Goal: Transaction & Acquisition: Book appointment/travel/reservation

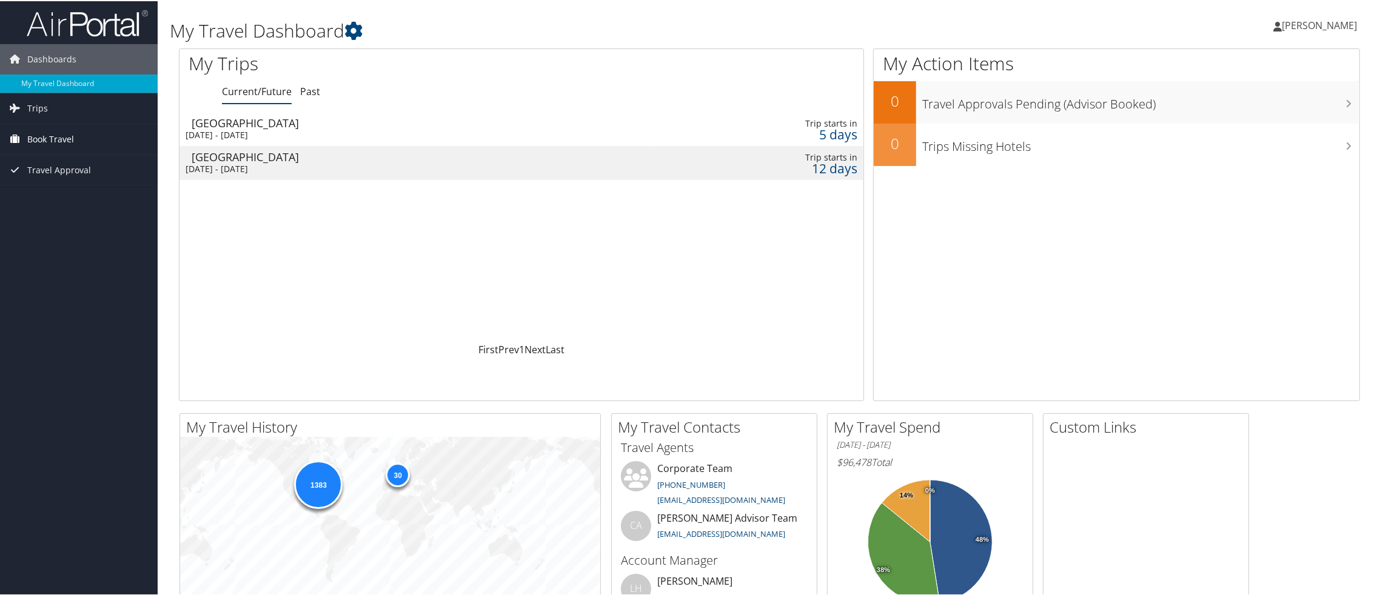
click at [64, 138] on span "Book Travel" at bounding box center [50, 138] width 47 height 30
click at [71, 200] on link "Book/Manage Online Trips" at bounding box center [79, 199] width 158 height 18
click at [76, 198] on link "Book/Manage Online Trips" at bounding box center [79, 199] width 158 height 18
